Goal: Transaction & Acquisition: Subscribe to service/newsletter

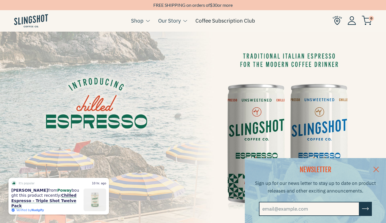
click at [210, 21] on link "Coffee Subscription Club" at bounding box center [226, 20] width 60 height 8
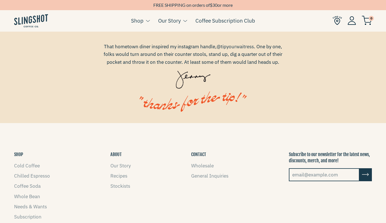
scroll to position [667, 0]
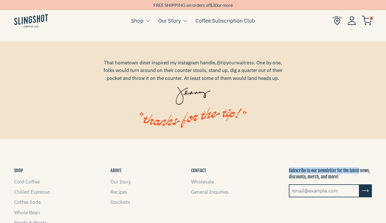
drag, startPoint x: 381, startPoint y: 167, endPoint x: 374, endPoint y: 139, distance: 29.5
click at [374, 139] on footer "SHOP Cold Coffee Chilled Espresso Coffee Soda Whole Bean Needs & Wants Subscrip…" at bounding box center [193, 226] width 386 height 175
click at [366, 165] on footer "SHOP Cold Coffee Chilled Espresso Coffee Soda Whole Bean Needs & Wants Subscrip…" at bounding box center [193, 226] width 386 height 175
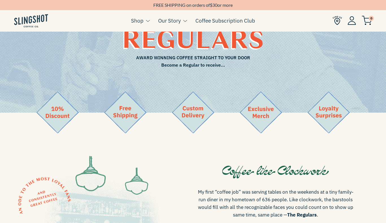
scroll to position [57, 0]
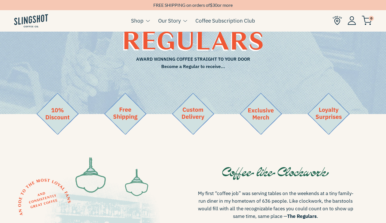
click at [166, 56] on span "AWARD WINNING COFFEE STRAIGHT TO YOUR DOOR Become a Regular to receive..." at bounding box center [193, 63] width 322 height 14
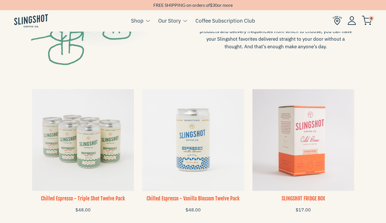
scroll to position [340, 0]
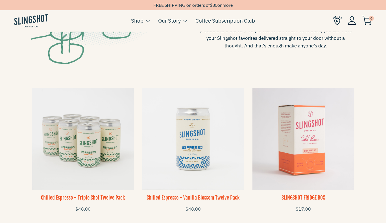
click at [90, 143] on img at bounding box center [83, 139] width 102 height 102
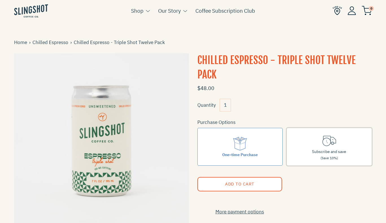
click at [317, 149] on div "Subscribe and save (Save 10%)" at bounding box center [329, 155] width 34 height 13
click at [0, 0] on input "Subscribe and save (Save 10%)" at bounding box center [0, 0] width 0 height 0
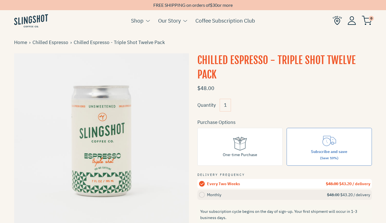
click at [201, 193] on circle at bounding box center [202, 195] width 6 height 6
click at [0, 0] on input "Monthly $48.00 $43.20 / delivery" at bounding box center [0, 0] width 0 height 0
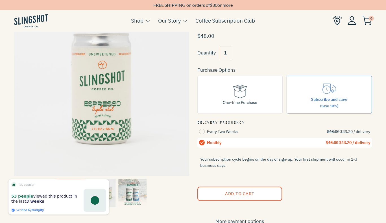
scroll to position [68, 0]
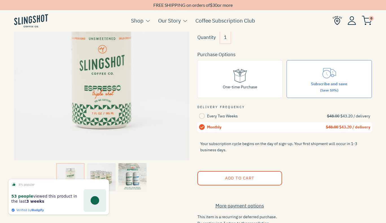
click at [227, 37] on input "1" at bounding box center [225, 37] width 11 height 13
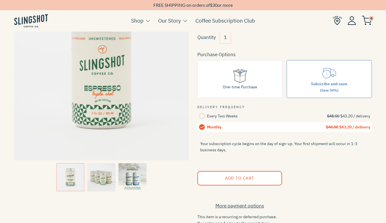
drag, startPoint x: 226, startPoint y: 38, endPoint x: 220, endPoint y: 38, distance: 6.0
click at [220, 38] on input "1" at bounding box center [225, 37] width 11 height 13
type input "2"
click at [260, 175] on button "Add to Cart" at bounding box center [239, 178] width 85 height 14
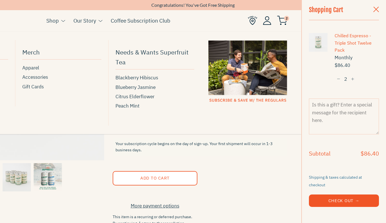
click at [56, 22] on link "Shop" at bounding box center [52, 20] width 12 height 8
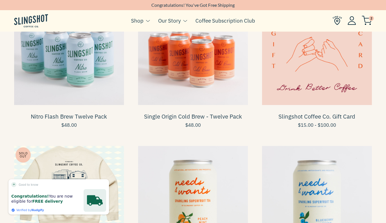
scroll to position [407, 0]
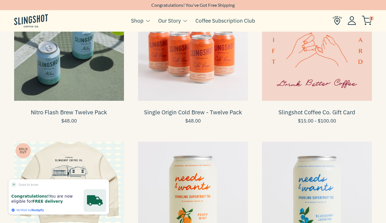
click at [75, 55] on span at bounding box center [69, 46] width 110 height 110
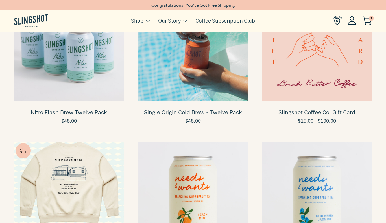
click at [213, 70] on span at bounding box center [193, 46] width 110 height 110
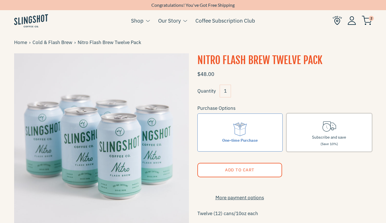
click at [296, 130] on label "Subscribe and save (Save 10%)" at bounding box center [329, 133] width 85 height 38
click at [0, 0] on input "Subscribe and save (Save 10%)" at bounding box center [0, 0] width 0 height 0
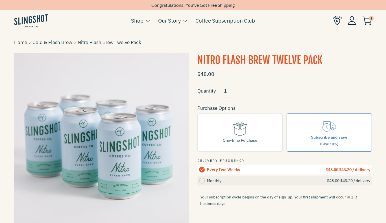
click at [204, 181] on circle at bounding box center [202, 181] width 6 height 6
click at [0, 0] on input "Monthly $48.00 $43.20 / delivery" at bounding box center [0, 0] width 0 height 0
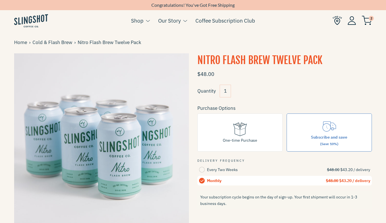
click at [363, 203] on p "Your subscription cycle begins on the day of sign-up. Your first shipment will …" at bounding box center [284, 200] width 175 height 18
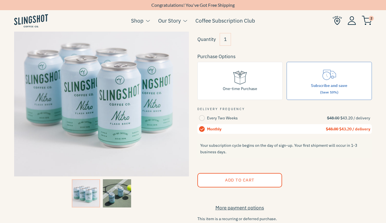
scroll to position [57, 0]
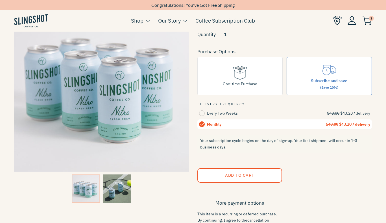
click at [268, 174] on button "Add to Cart" at bounding box center [239, 175] width 85 height 14
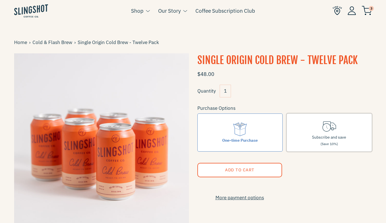
click at [312, 136] on span "Subscribe and save" at bounding box center [329, 137] width 34 height 5
click at [0, 0] on input "Subscribe and save (Save 10%)" at bounding box center [0, 0] width 0 height 0
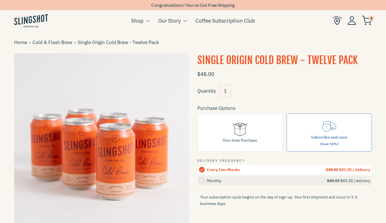
click at [203, 180] on circle at bounding box center [202, 181] width 6 height 6
click at [0, 0] on input "Monthly $48.00 $43.20 / delivery" at bounding box center [0, 0] width 0 height 0
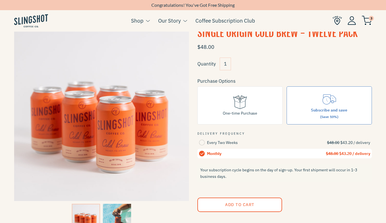
scroll to position [34, 0]
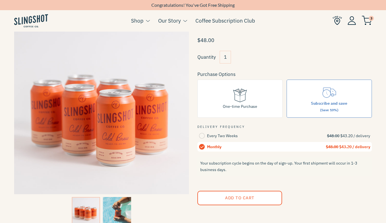
click at [248, 199] on span "Add to Cart" at bounding box center [239, 197] width 29 height 5
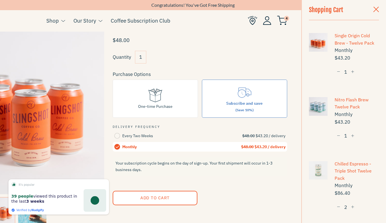
click at [114, 213] on shop-pay-wallet-button at bounding box center [113, 213] width 1 height 6
